Goal: Task Accomplishment & Management: Use online tool/utility

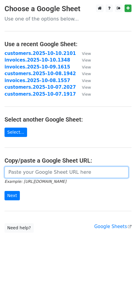
click at [49, 175] on input "url" at bounding box center [67, 171] width 124 height 11
paste input "[URL][DOMAIN_NAME]"
type input "[URL][DOMAIN_NAME]"
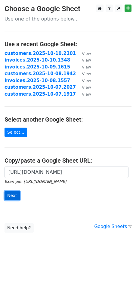
click at [11, 194] on input "Next" at bounding box center [12, 195] width 15 height 9
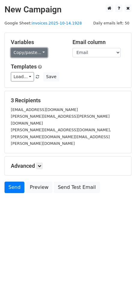
click at [41, 52] on link "Copy/paste..." at bounding box center [29, 52] width 37 height 9
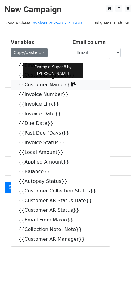
click at [71, 85] on icon at bounding box center [73, 84] width 5 height 5
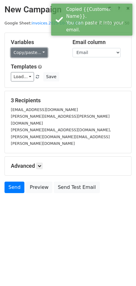
click at [42, 52] on link "Copy/paste..." at bounding box center [29, 52] width 37 height 9
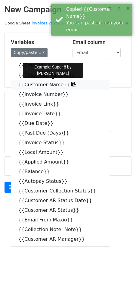
click at [71, 85] on icon at bounding box center [73, 84] width 5 height 5
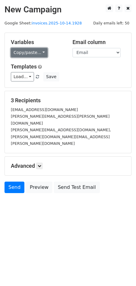
click at [40, 50] on link "Copy/paste..." at bounding box center [29, 52] width 37 height 9
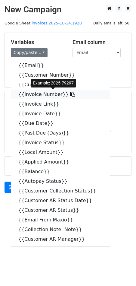
click at [70, 95] on icon at bounding box center [72, 94] width 5 height 5
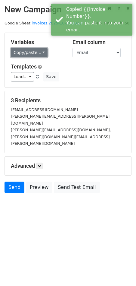
click at [43, 53] on link "Copy/paste..." at bounding box center [29, 52] width 37 height 9
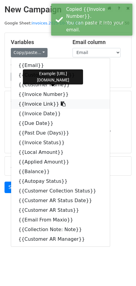
click at [61, 106] on icon at bounding box center [63, 103] width 5 height 5
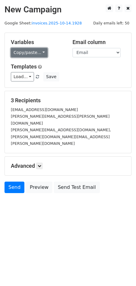
click at [39, 50] on link "Copy/paste..." at bounding box center [29, 52] width 37 height 9
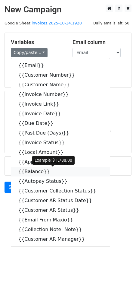
drag, startPoint x: 45, startPoint y: 173, endPoint x: 4, endPoint y: 177, distance: 41.7
click at [52, 173] on icon at bounding box center [54, 171] width 5 height 5
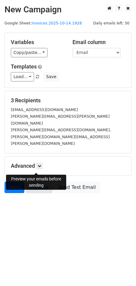
click at [45, 182] on link "Preview" at bounding box center [39, 187] width 27 height 11
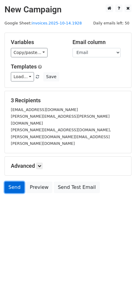
click at [16, 182] on link "Send" at bounding box center [15, 187] width 20 height 11
